Goal: Information Seeking & Learning: Find specific fact

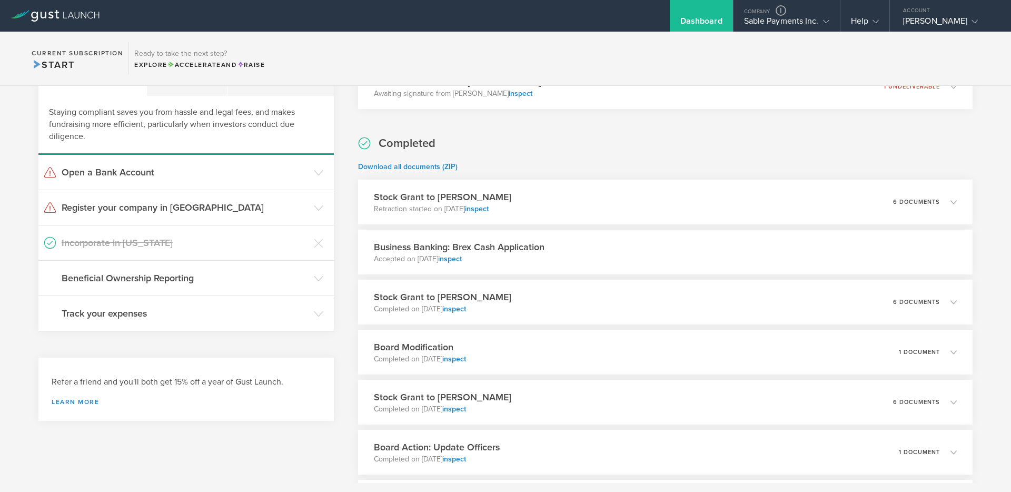
scroll to position [71, 0]
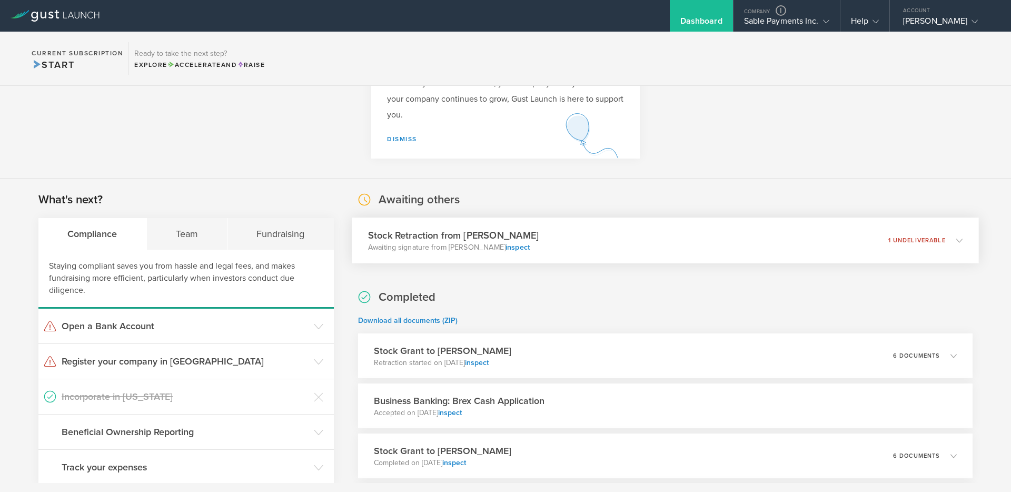
click at [558, 244] on div "Stock Retraction from Debjit Sakar Awaiting signature from Debjit Sakar inspect…" at bounding box center [665, 240] width 627 height 46
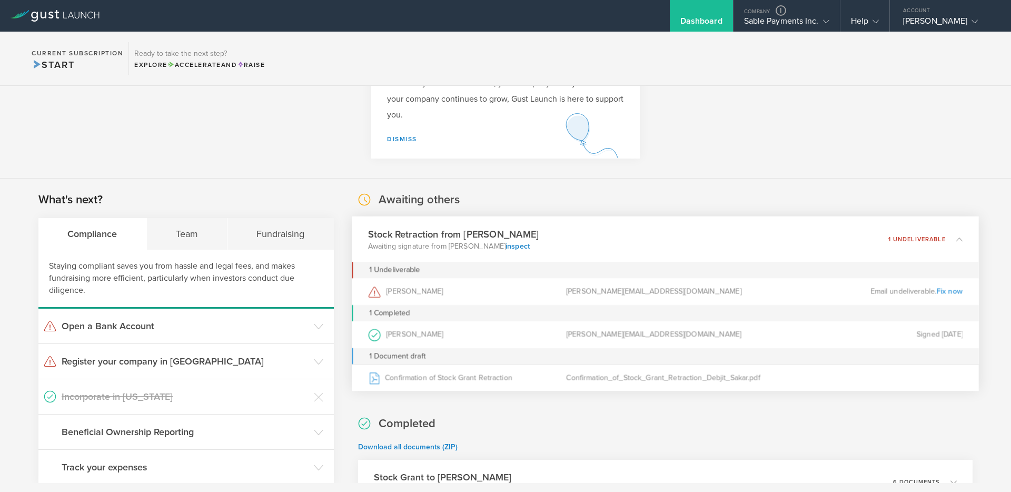
click at [597, 292] on div "debjit@sablepay.io" at bounding box center [665, 291] width 198 height 27
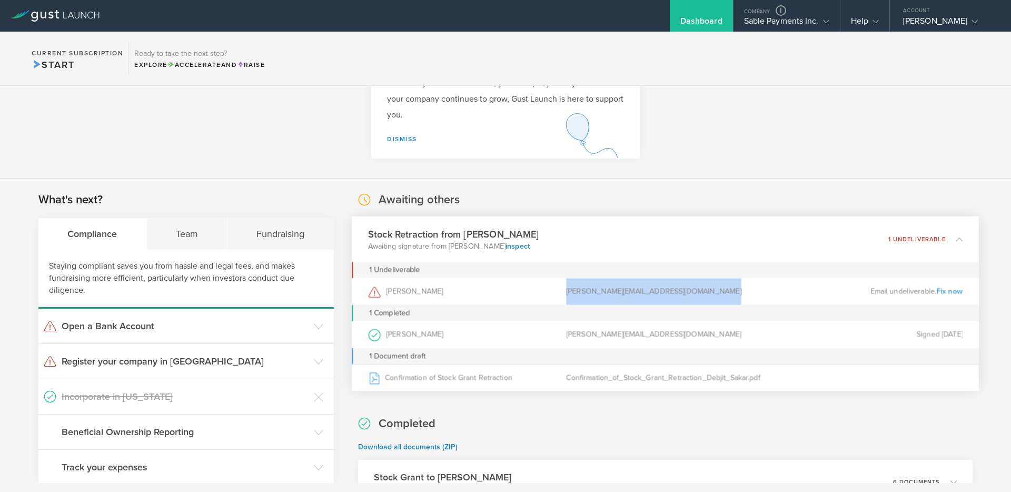
click at [597, 292] on div "debjit@sablepay.io" at bounding box center [665, 291] width 198 height 27
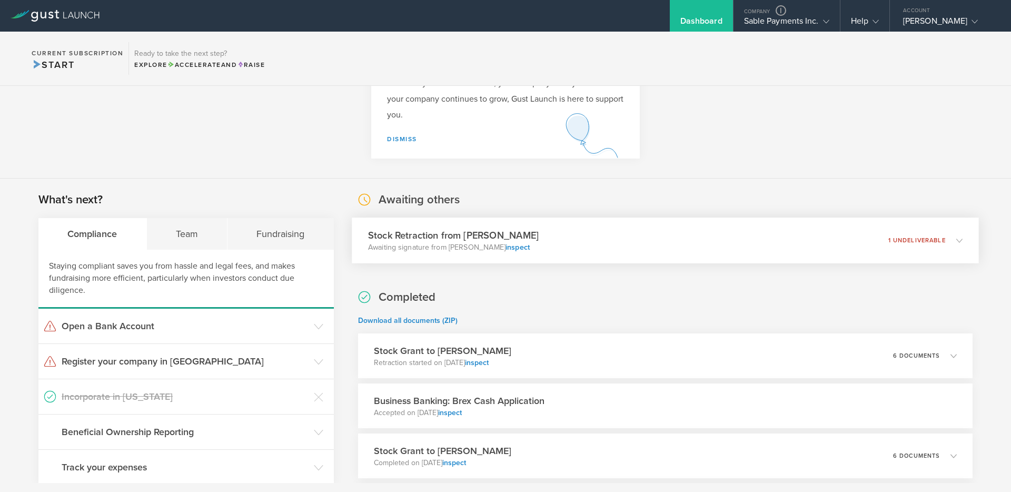
click at [612, 261] on div "Stock Retraction from Debjit Sakar Awaiting signature from Debjit Sakar inspect…" at bounding box center [665, 240] width 627 height 46
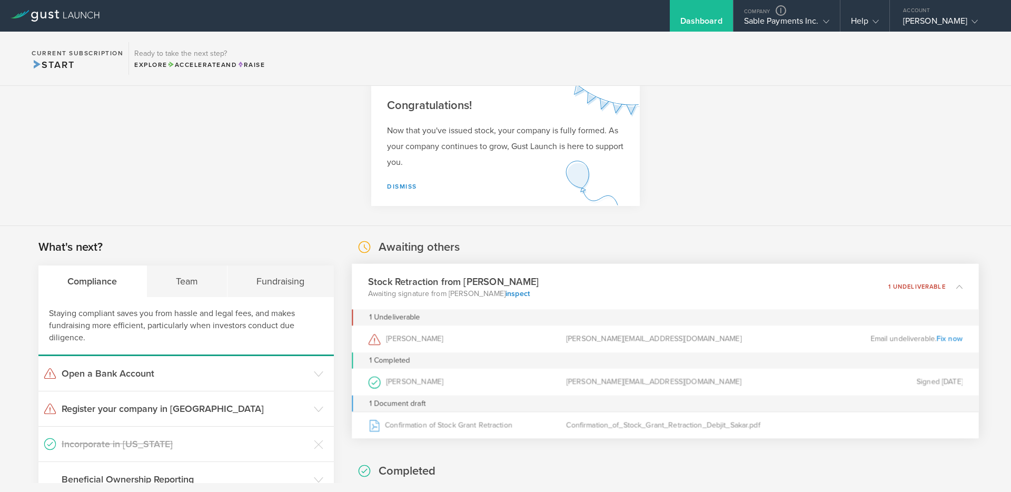
scroll to position [0, 0]
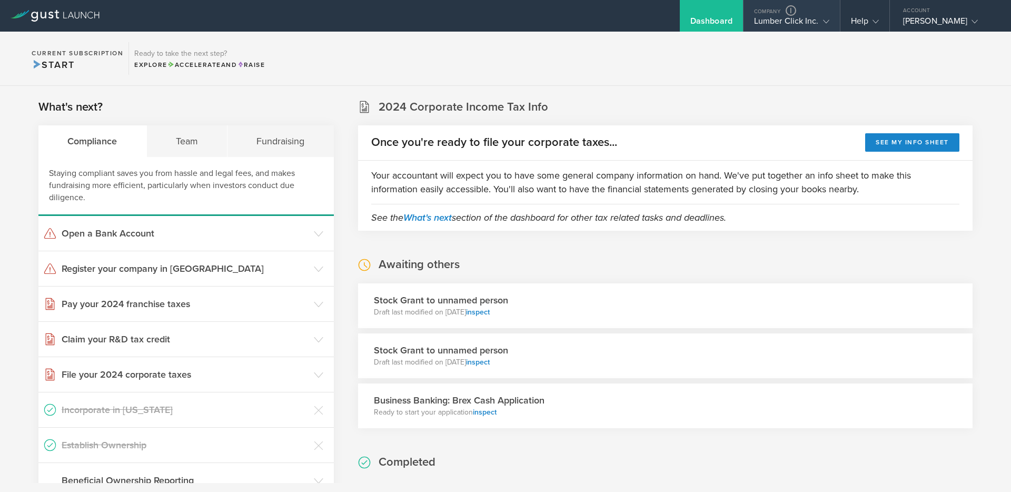
click at [796, 29] on div "Lumber Click Inc." at bounding box center [791, 24] width 75 height 16
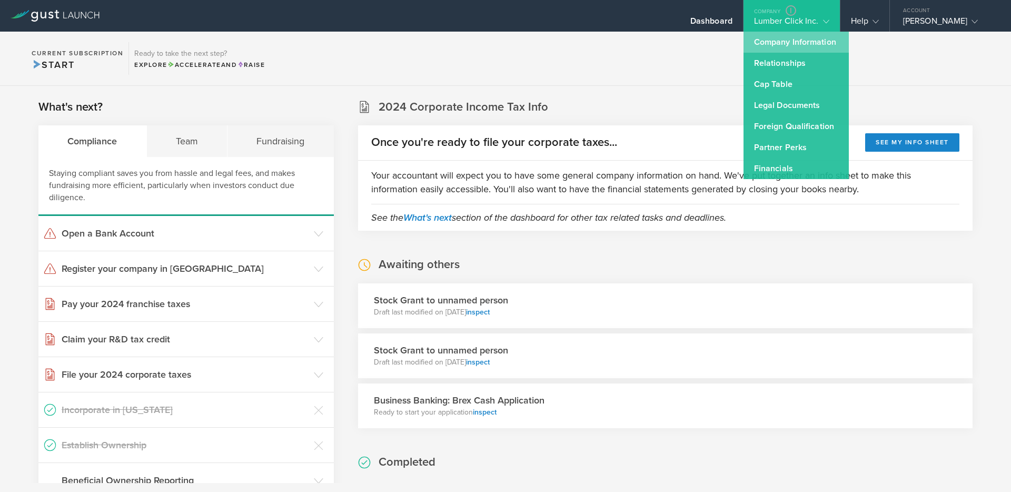
click at [774, 47] on link "Company Information" at bounding box center [795, 42] width 105 height 21
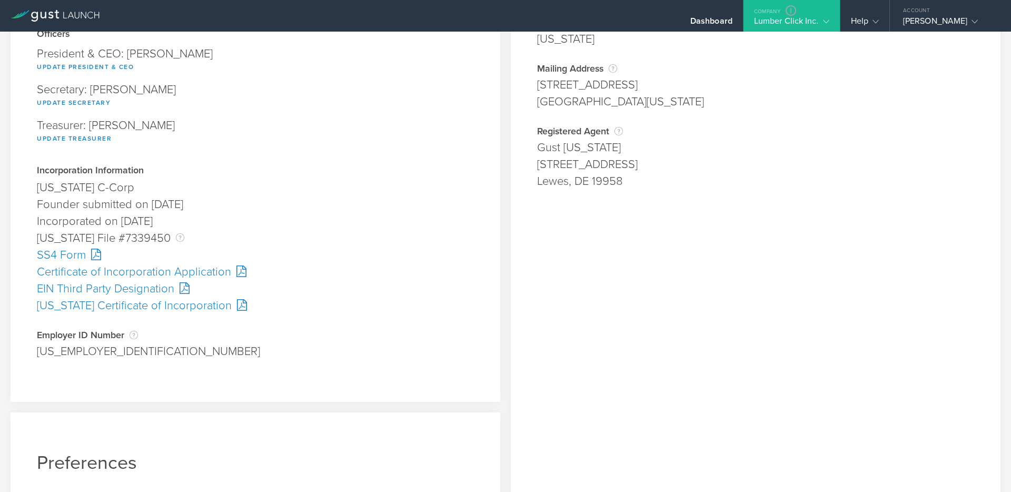
scroll to position [146, 0]
drag, startPoint x: 115, startPoint y: 238, endPoint x: 159, endPoint y: 239, distance: 44.2
click at [159, 239] on div "[US_STATE] File #7339450 The [US_STATE] File Number is issued by the state of […" at bounding box center [255, 237] width 437 height 17
copy div "7339450"
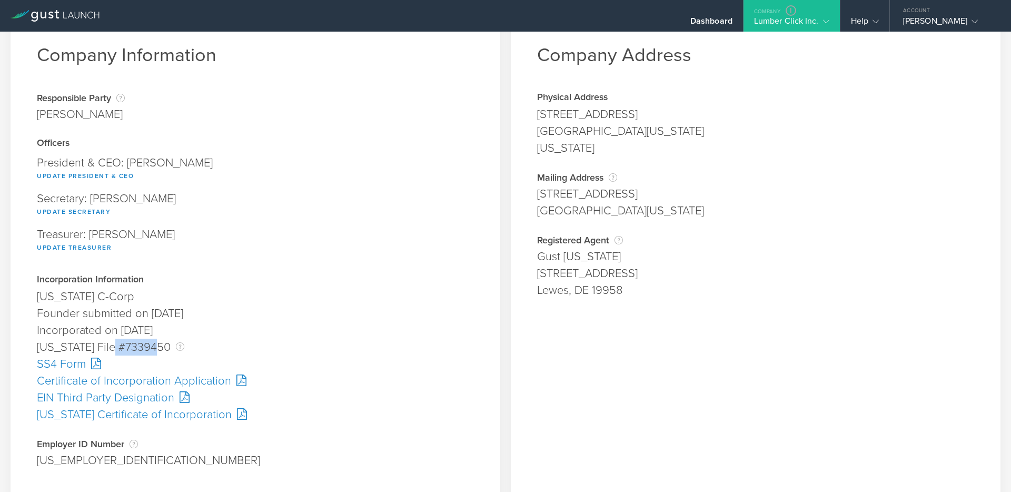
scroll to position [0, 0]
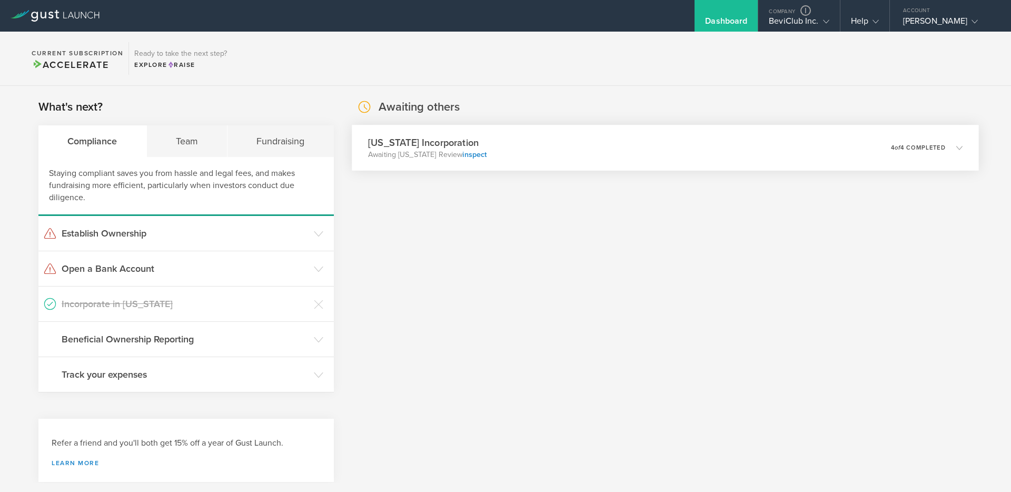
click at [504, 145] on div "[US_STATE] Incorporation Awaiting [US_STATE] Review inspect 0 undeliverable 4 o…" at bounding box center [665, 148] width 627 height 46
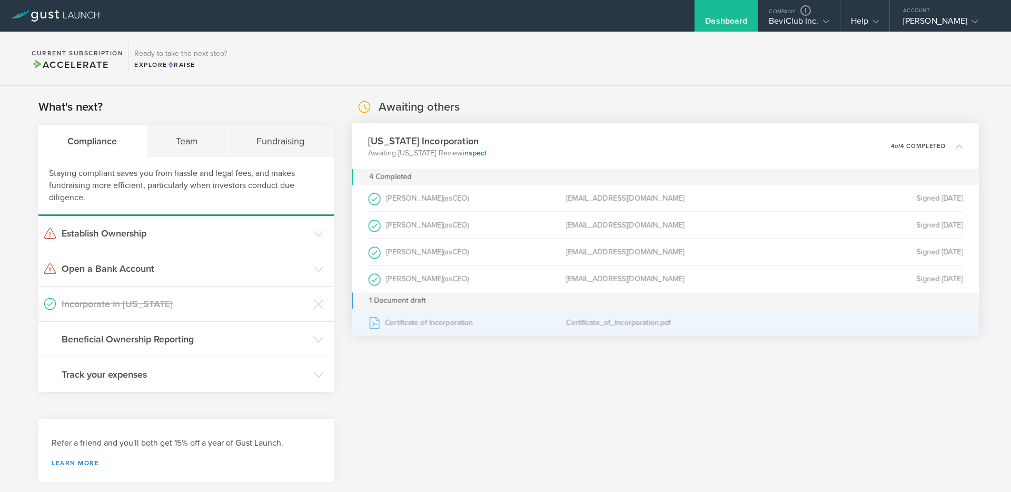
click at [454, 325] on div "Certificate of Incorporation" at bounding box center [467, 322] width 198 height 26
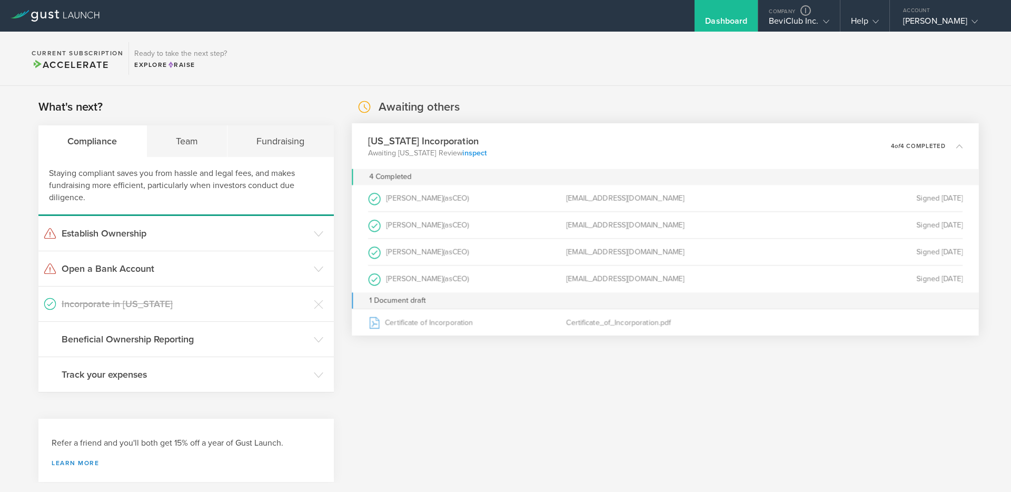
click at [470, 152] on link "inspect" at bounding box center [474, 152] width 24 height 9
